Goal: Task Accomplishment & Management: Use online tool/utility

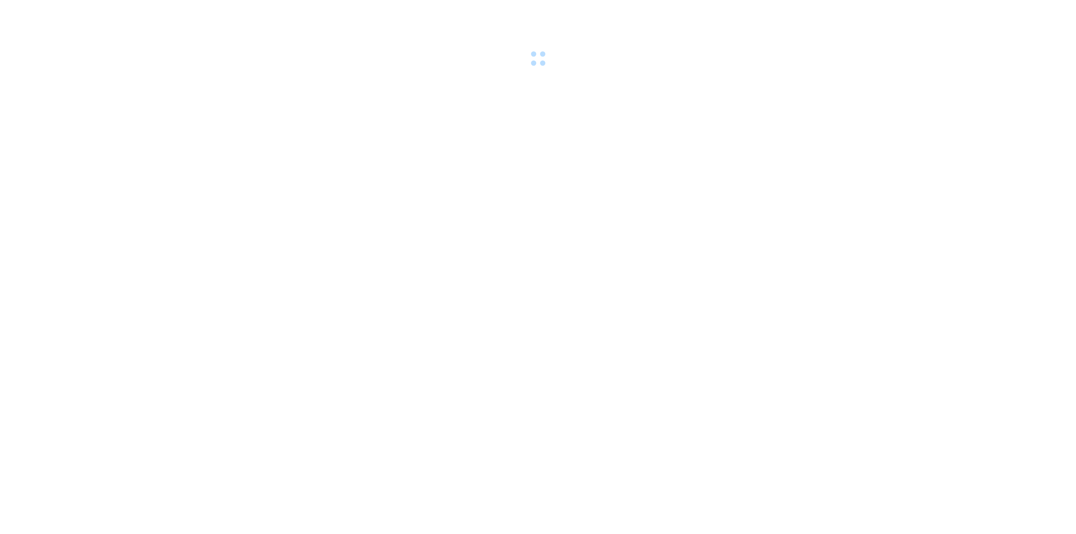
click at [390, 189] on body at bounding box center [538, 267] width 1076 height 534
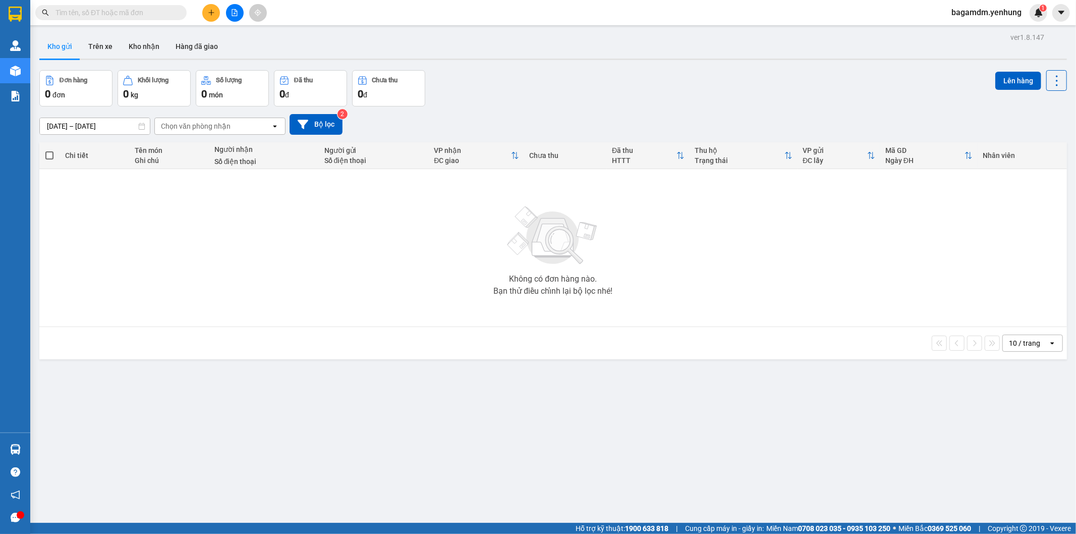
click at [234, 17] on button at bounding box center [235, 13] width 18 height 18
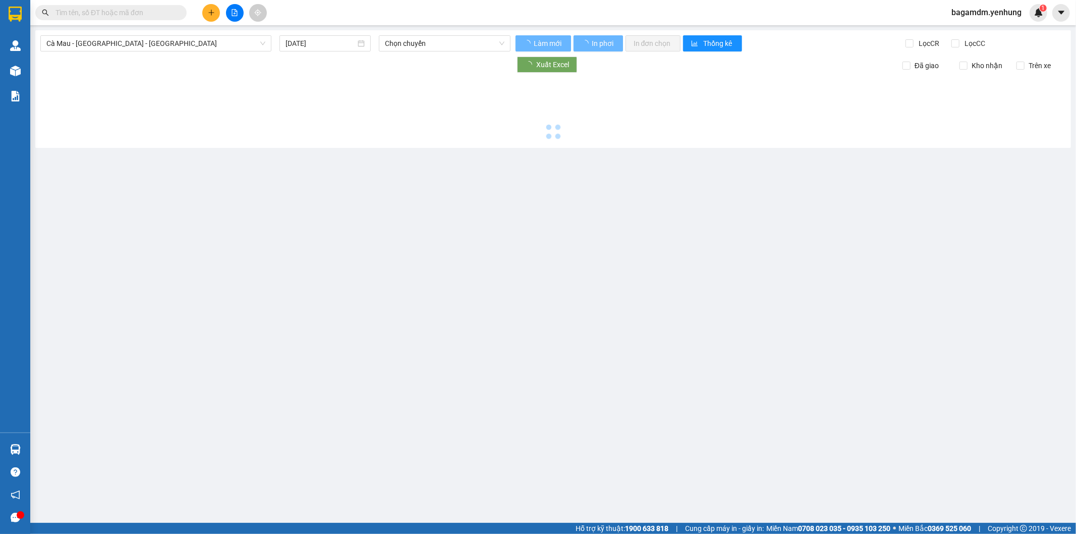
type input "[DATE]"
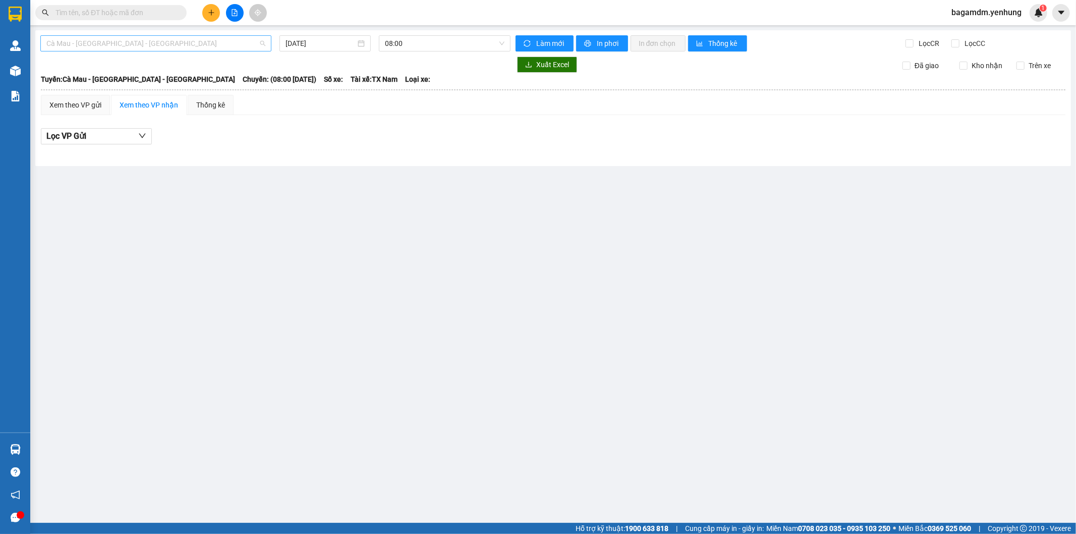
click at [245, 36] on span "Cà Mau - [GEOGRAPHIC_DATA] - [GEOGRAPHIC_DATA]" at bounding box center [155, 43] width 219 height 15
click at [245, 43] on span "Cà Mau - [GEOGRAPHIC_DATA] - [GEOGRAPHIC_DATA]" at bounding box center [155, 43] width 219 height 15
click at [234, 89] on div "Đồng Nai - [GEOGRAPHIC_DATA] - Cà Mau" at bounding box center [155, 96] width 231 height 16
click at [365, 44] on div "[DATE]" at bounding box center [325, 43] width 79 height 11
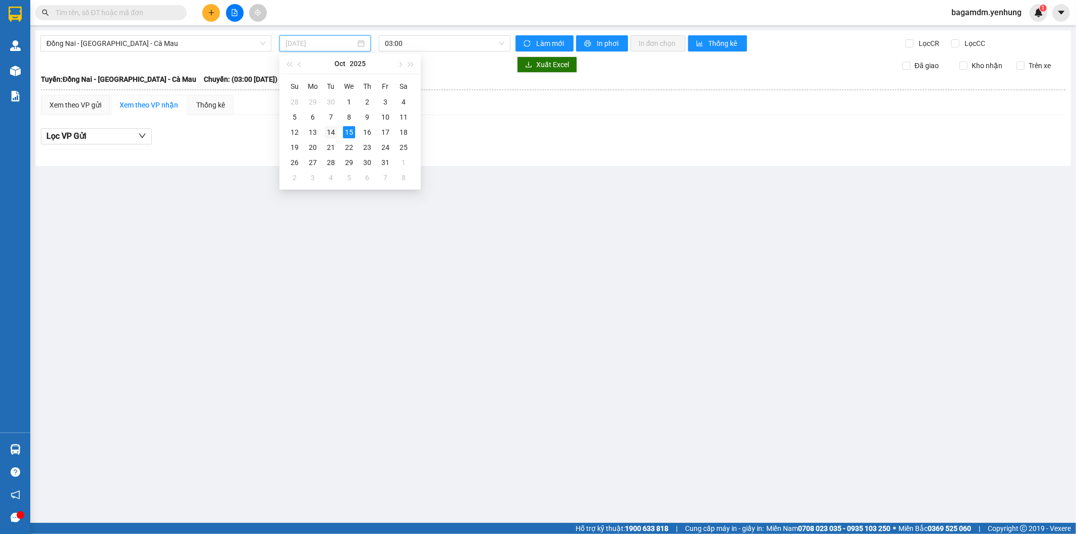
click at [332, 132] on div "14" at bounding box center [331, 132] width 12 height 12
type input "[DATE]"
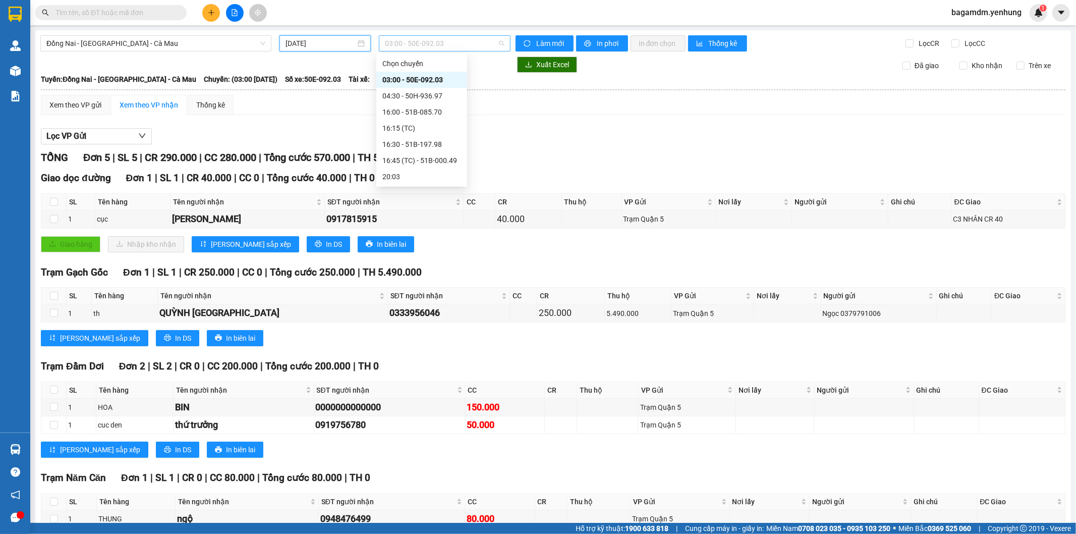
click at [421, 47] on span "03:00 - 50E-092.03" at bounding box center [444, 43] width 119 height 15
click at [430, 114] on div "16:00 - 51B-085.70" at bounding box center [422, 111] width 79 height 11
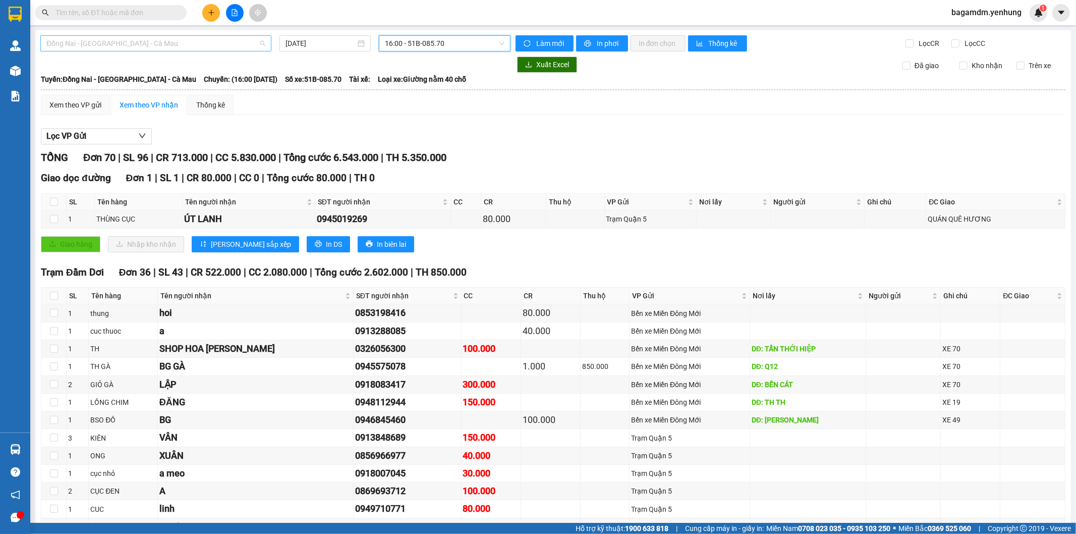
click at [203, 47] on span "Đồng Nai - [GEOGRAPHIC_DATA] - Cà Mau" at bounding box center [155, 43] width 219 height 15
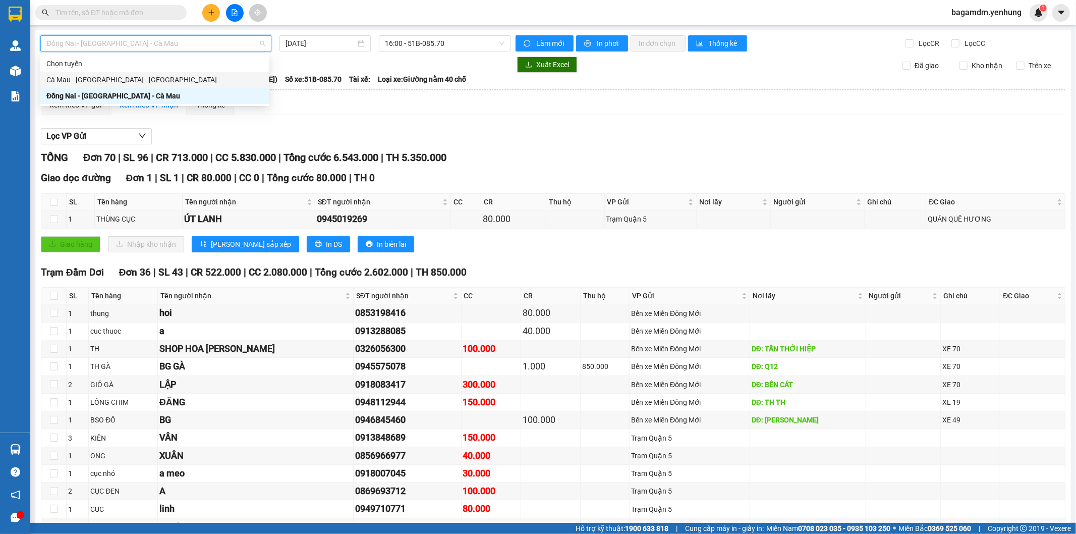
click at [207, 73] on div "Cà Mau - [GEOGRAPHIC_DATA] - [GEOGRAPHIC_DATA]" at bounding box center [154, 80] width 229 height 16
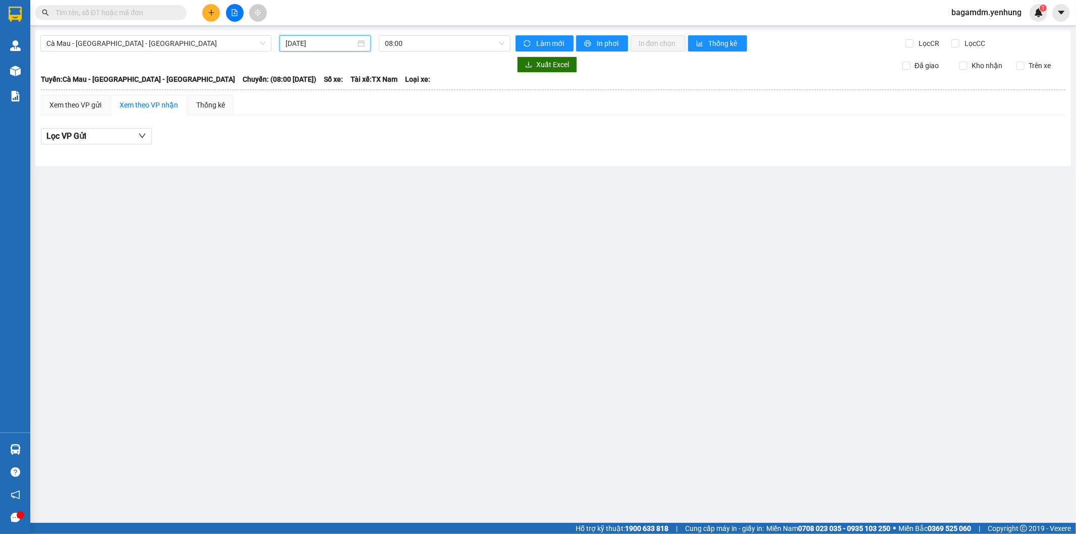
click at [316, 48] on input "[DATE]" at bounding box center [321, 43] width 70 height 11
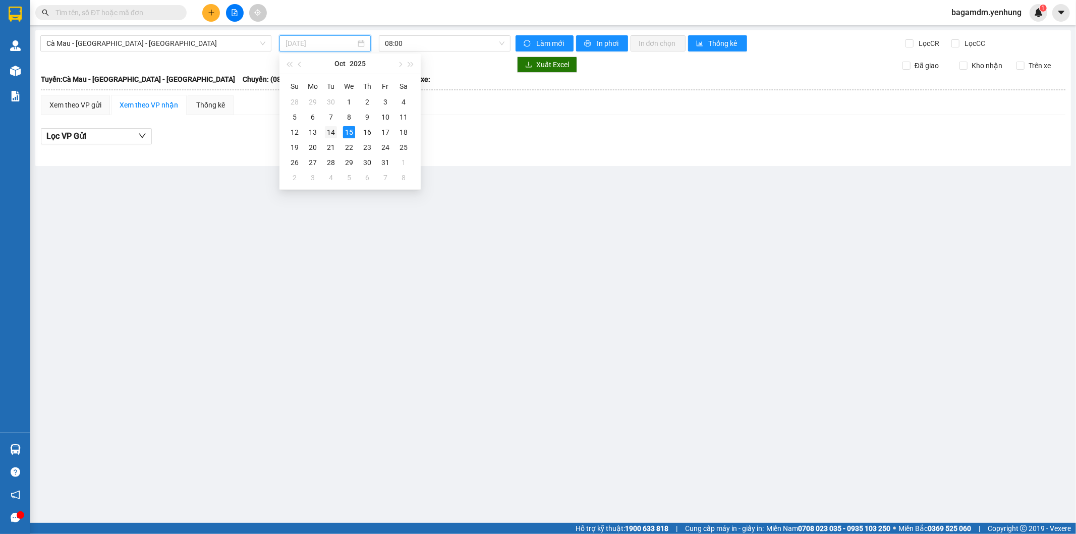
click at [337, 135] on div "14" at bounding box center [331, 132] width 12 height 12
type input "[DATE]"
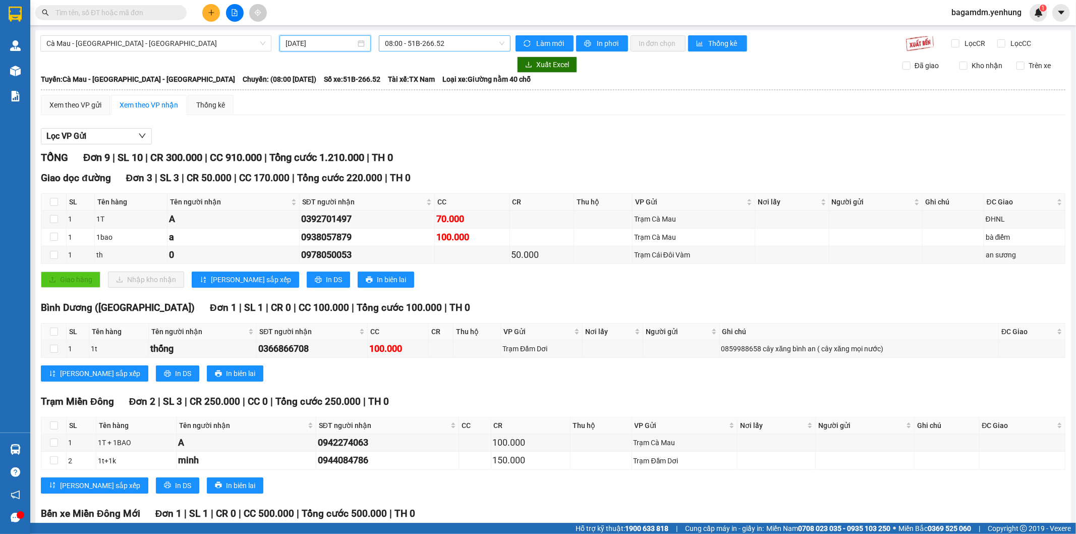
click at [399, 50] on span "08:00 - 51B-266.52" at bounding box center [444, 43] width 119 height 15
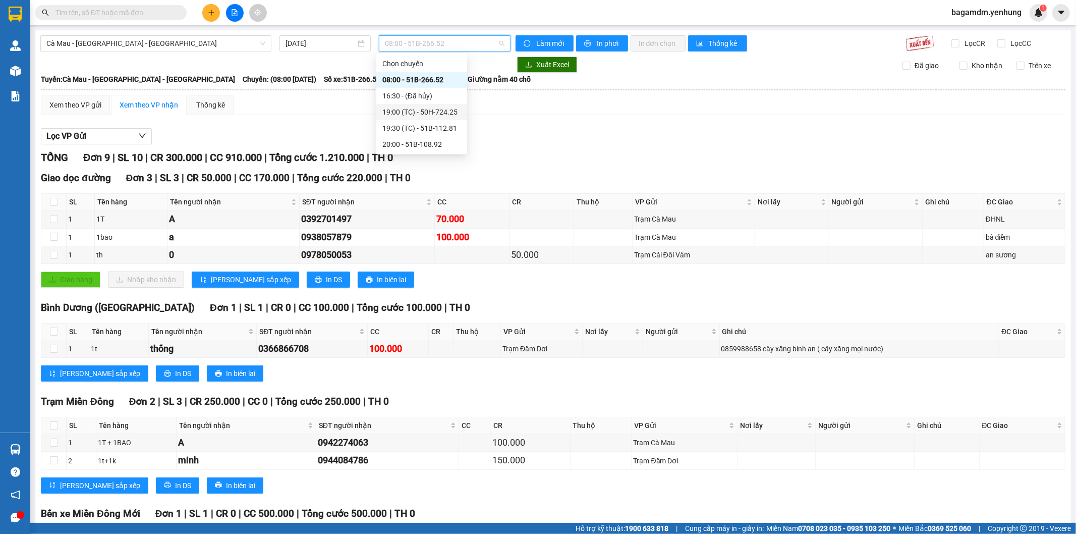
drag, startPoint x: 405, startPoint y: 95, endPoint x: 410, endPoint y: 113, distance: 18.9
click at [410, 113] on div "Chọn chuyến 08:00 - 51B-266.52 16:30 - (Đã hủy) 19:00 (TC) - 50H-724.25 19:30 (…" at bounding box center [421, 104] width 91 height 97
click at [411, 114] on div "19:00 (TC) - 50H-724.25" at bounding box center [422, 111] width 79 height 11
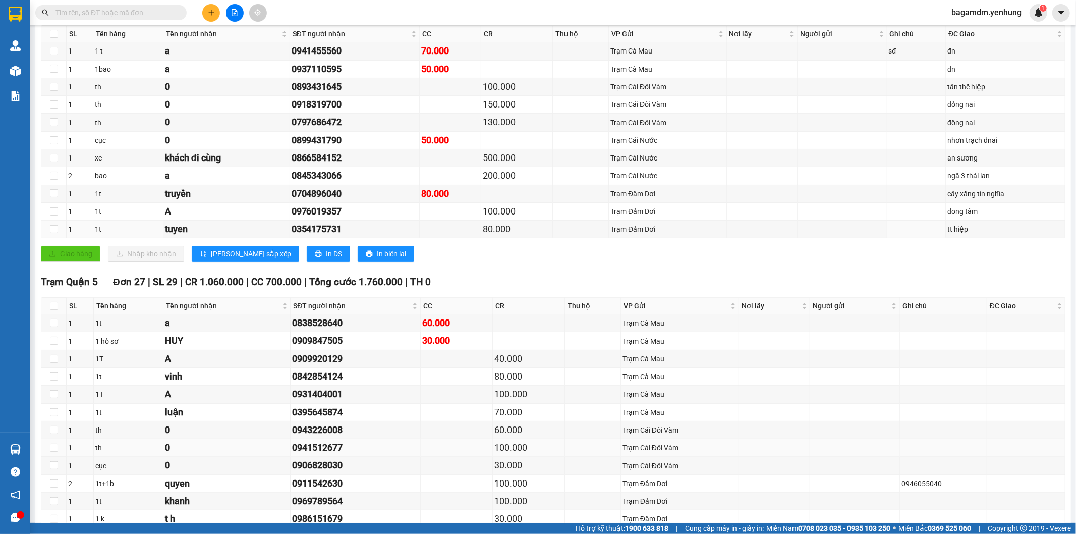
scroll to position [336, 0]
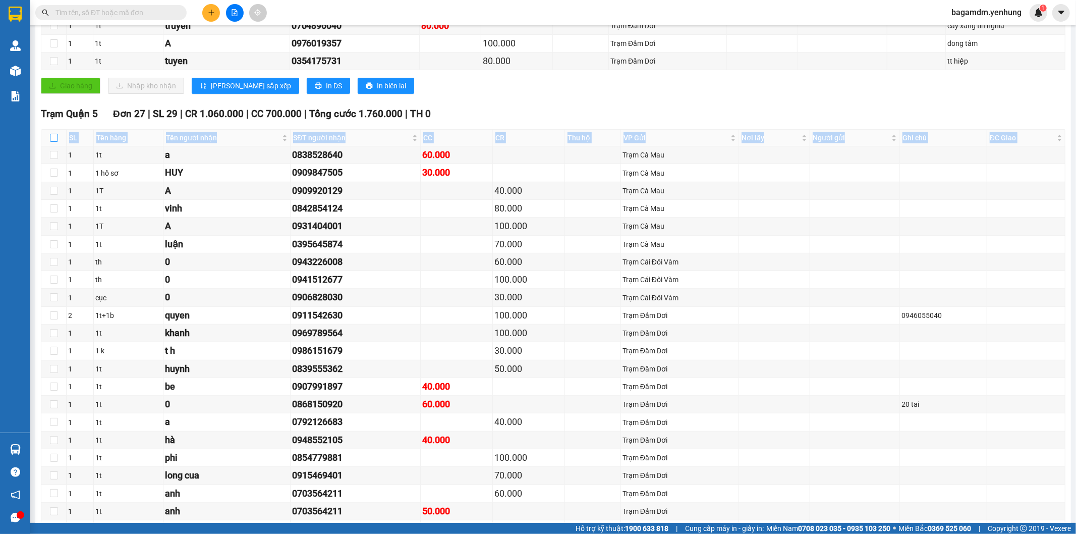
click at [56, 135] on table "SL Tên hàng Tên người nhận SĐT người nhận CC CR Thu hộ VP Gửi Nơi lấy Người gửi…" at bounding box center [553, 378] width 1024 height 498
click at [56, 135] on input "checkbox" at bounding box center [54, 138] width 8 height 8
checkbox input "false"
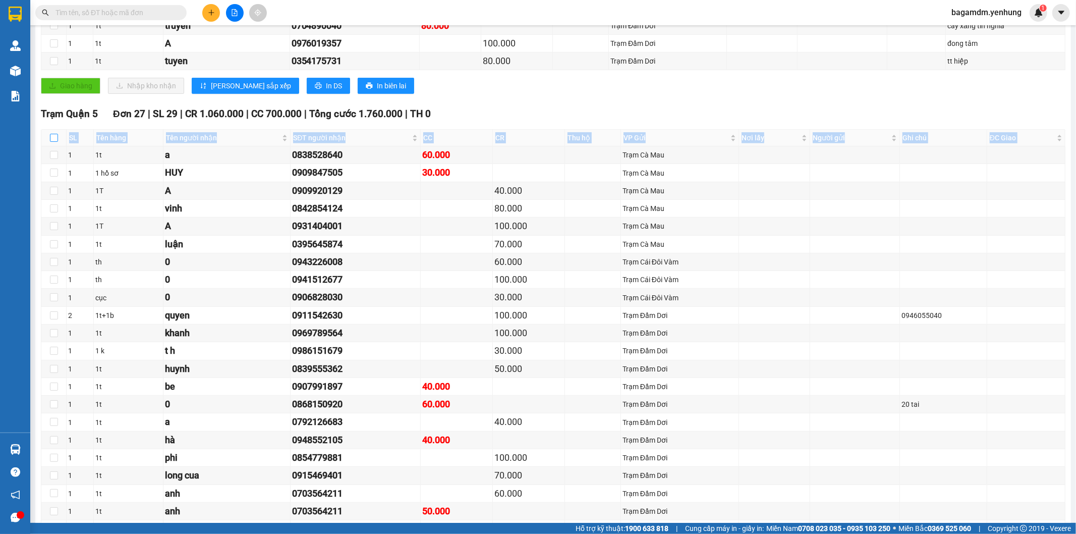
checkbox input "false"
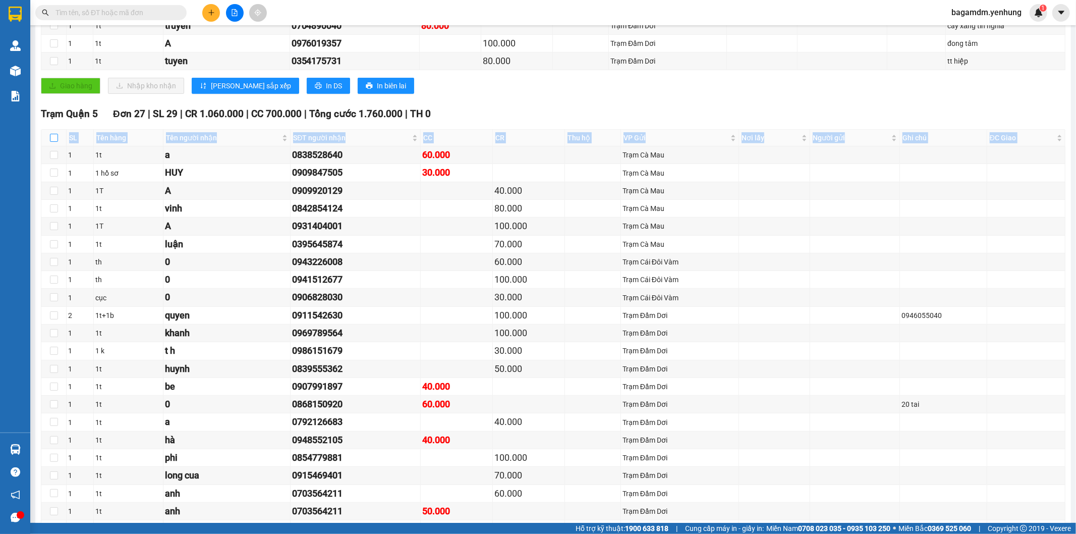
checkbox input "false"
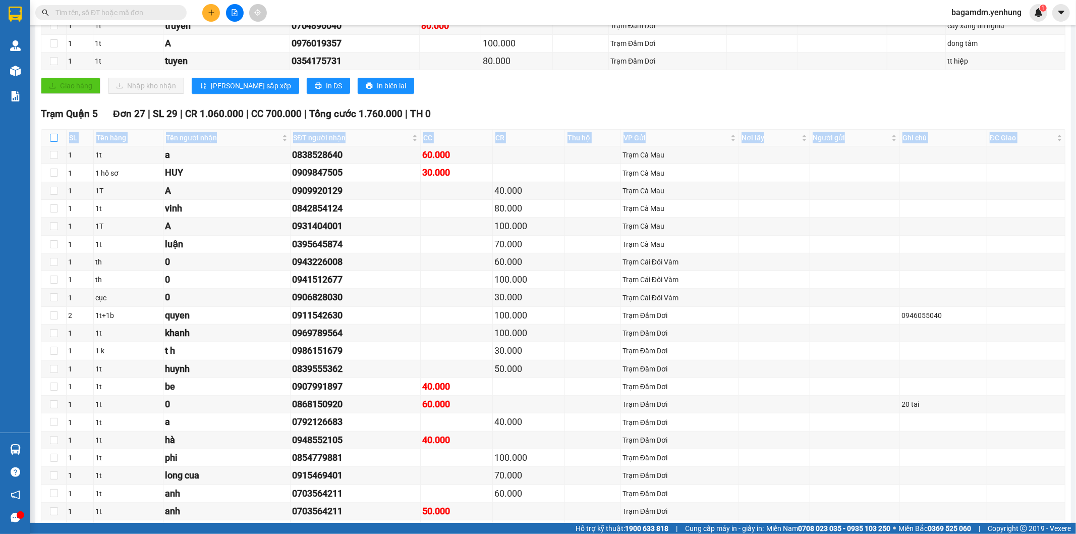
checkbox input "false"
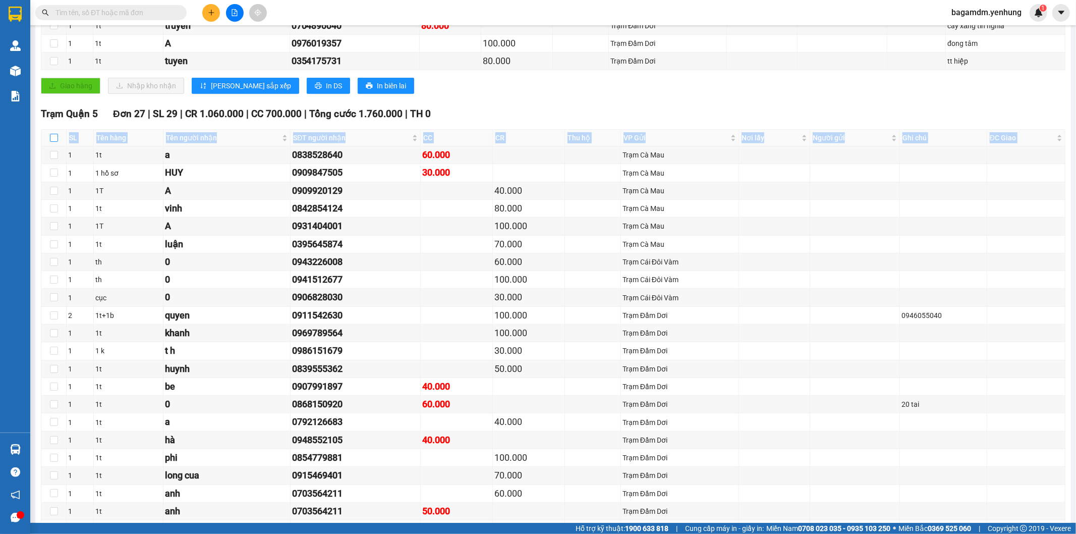
checkbox input "false"
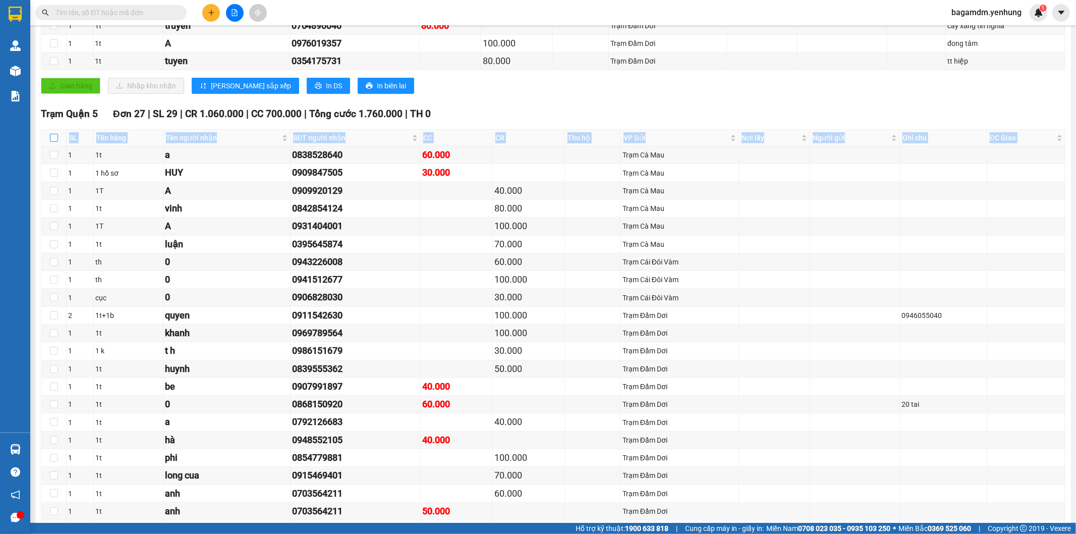
checkbox input "false"
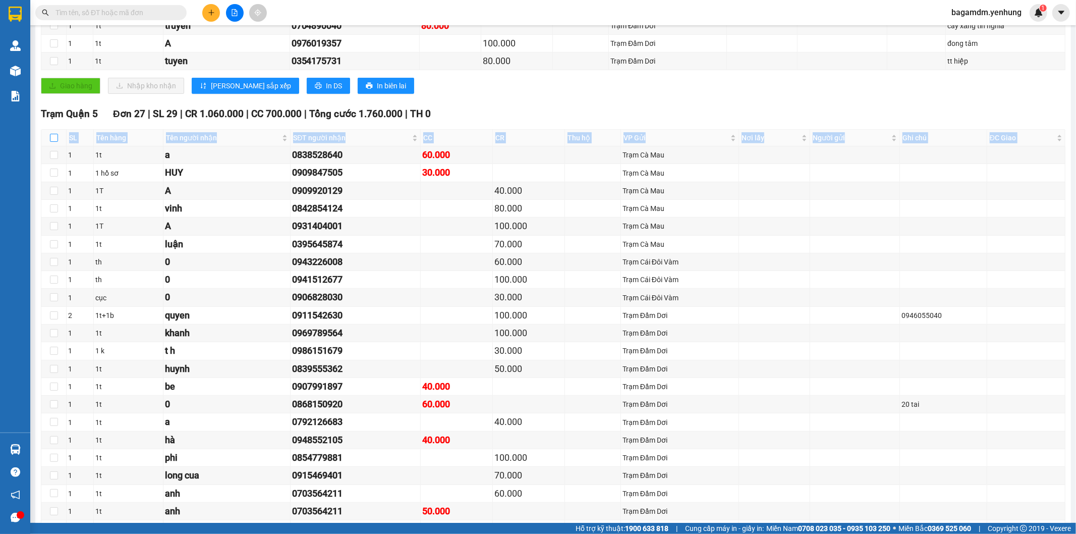
checkbox input "false"
drag, startPoint x: 54, startPoint y: 138, endPoint x: 95, endPoint y: 144, distance: 41.4
click at [56, 137] on input "checkbox" at bounding box center [54, 138] width 8 height 8
checkbox input "true"
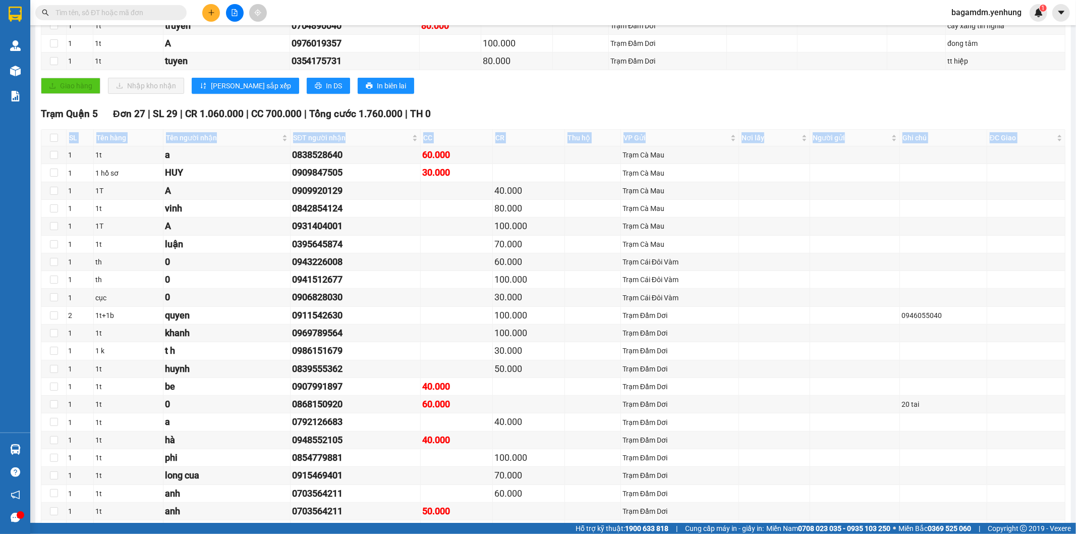
checkbox input "true"
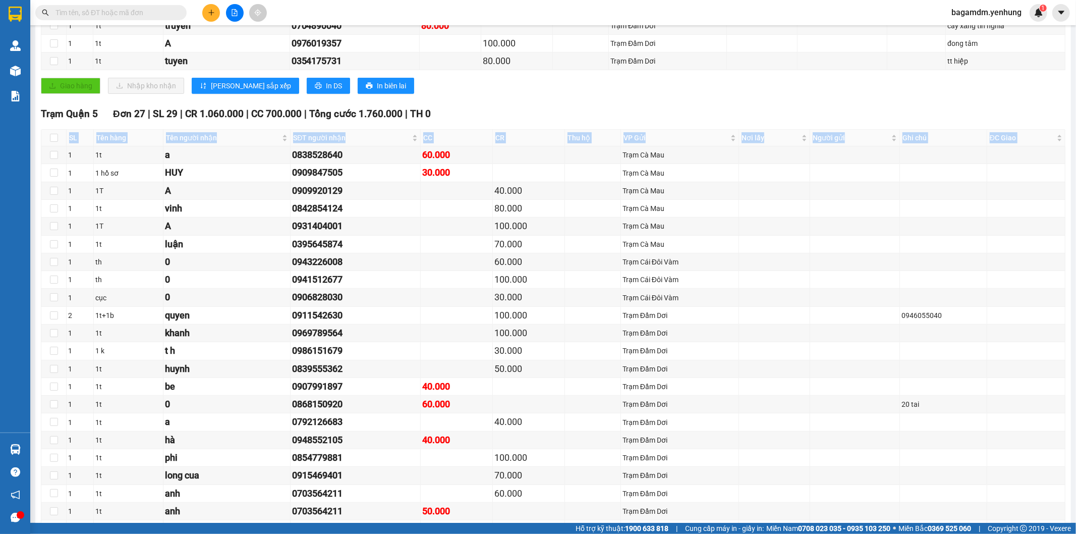
checkbox input "true"
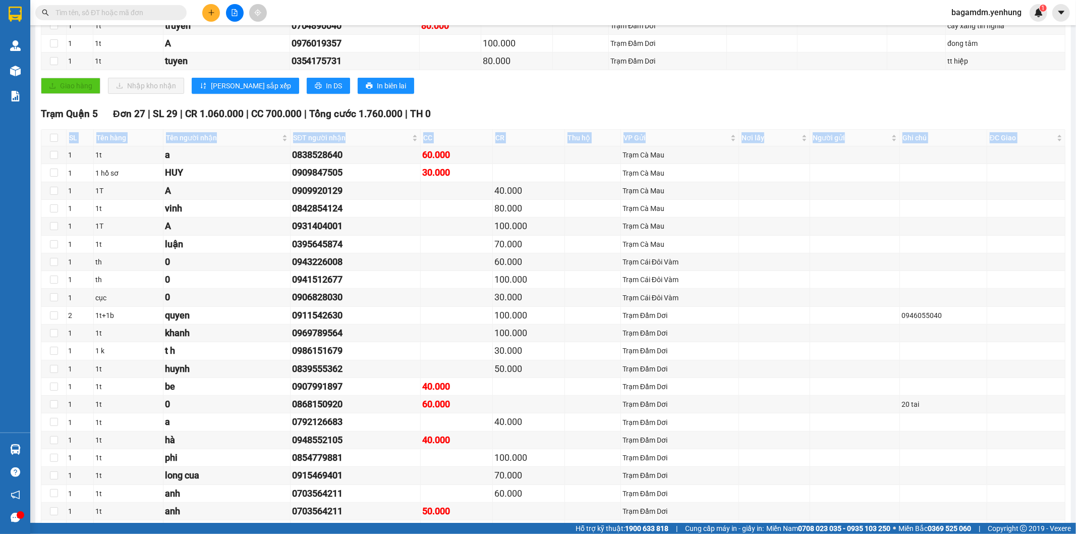
checkbox input "true"
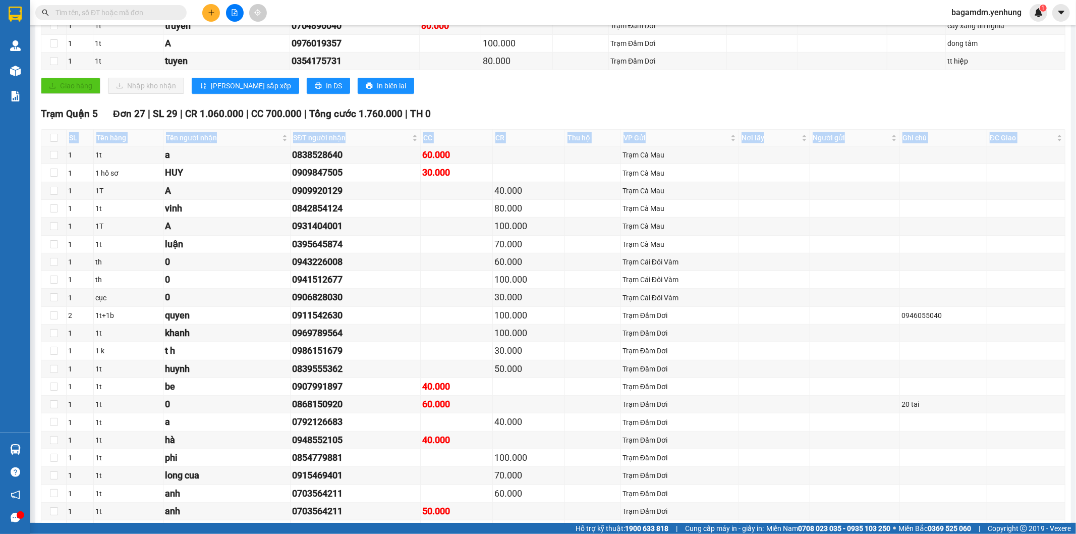
checkbox input "true"
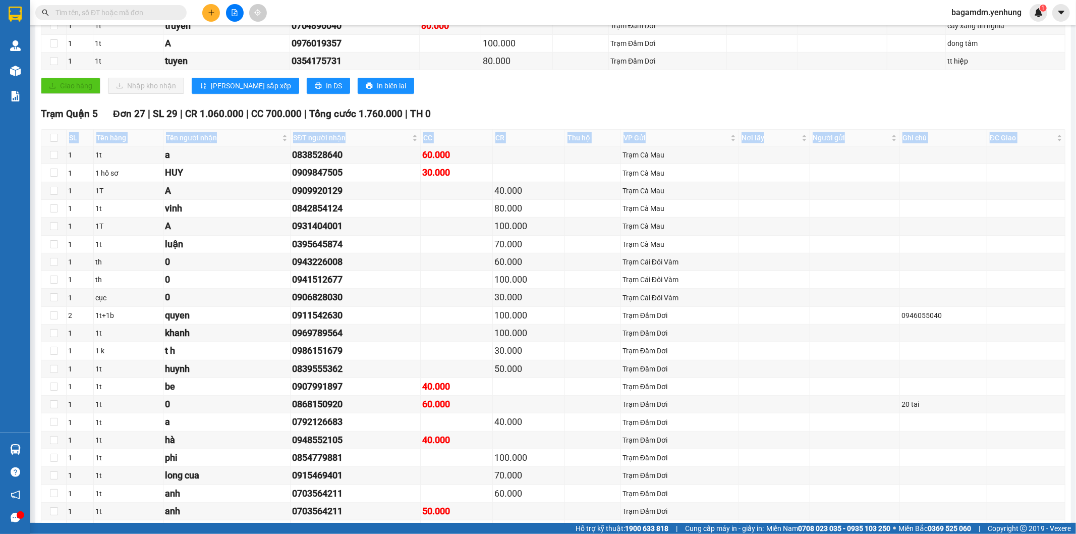
checkbox input "true"
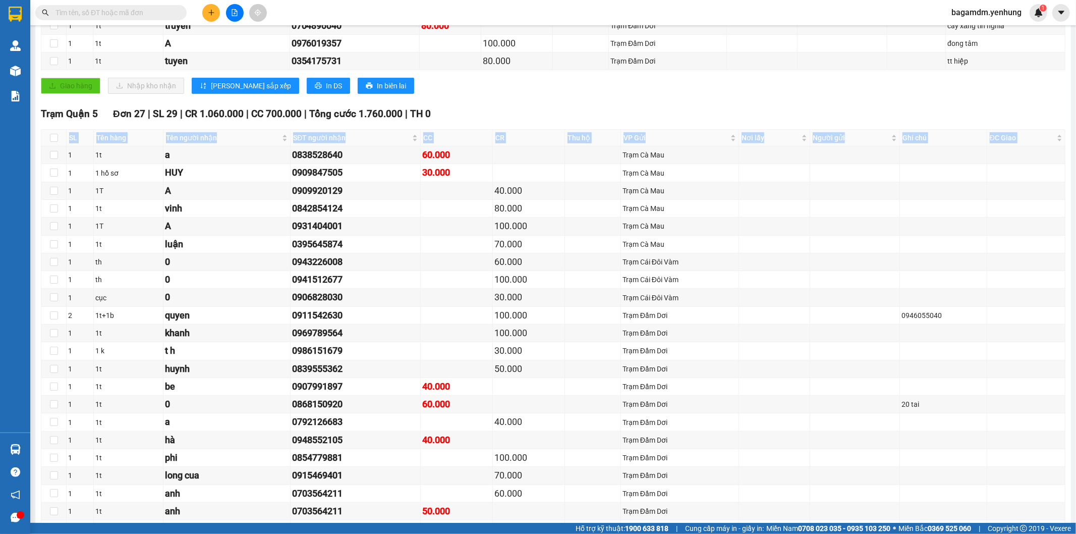
checkbox input "true"
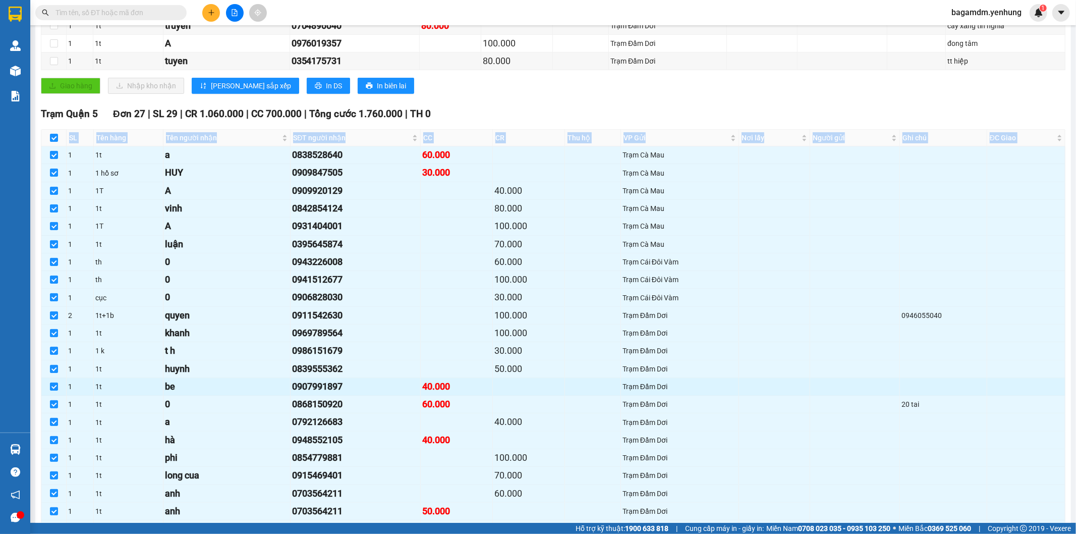
scroll to position [505, 0]
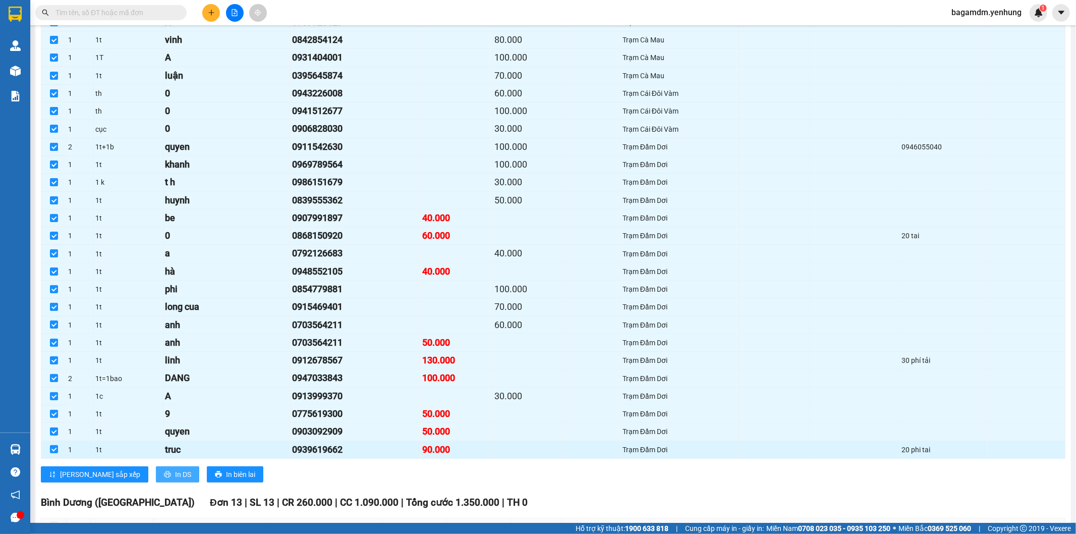
drag, startPoint x: 140, startPoint y: 483, endPoint x: 270, endPoint y: 457, distance: 132.8
click at [156, 478] on button "In DS" at bounding box center [177, 474] width 43 height 16
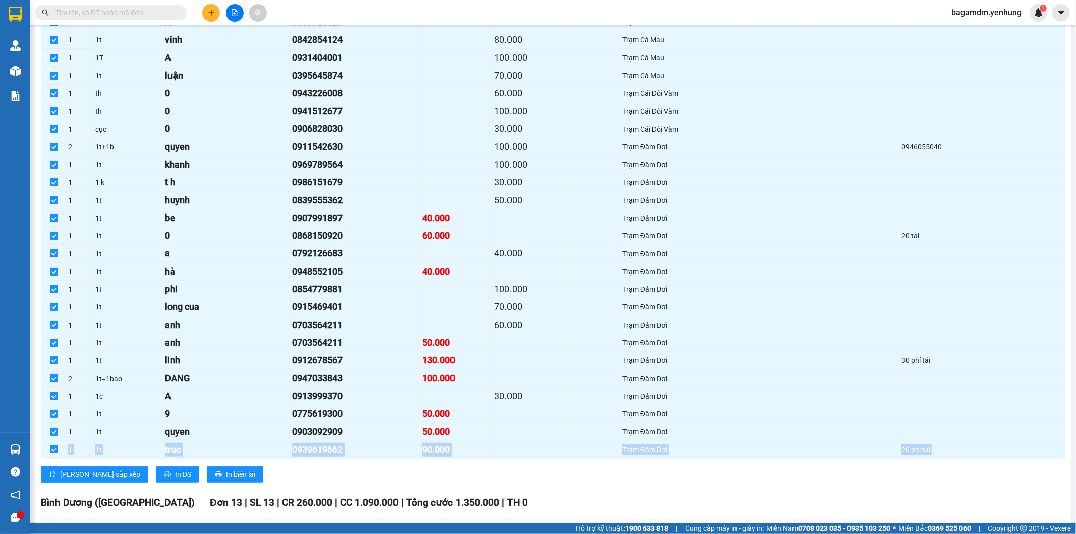
drag, startPoint x: 977, startPoint y: 443, endPoint x: 1009, endPoint y: 496, distance: 61.6
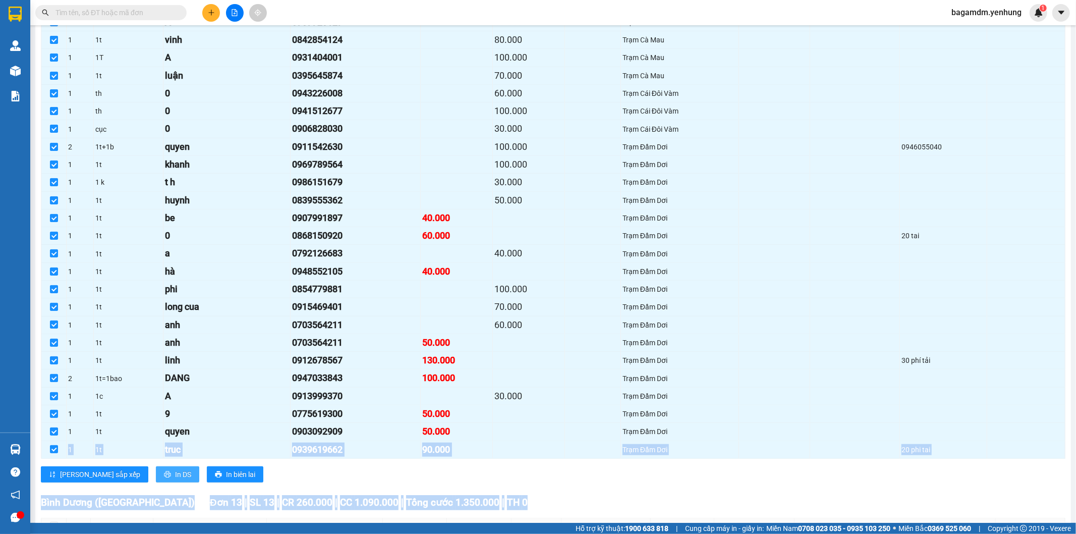
click at [175, 477] on span "In DS" at bounding box center [183, 474] width 16 height 11
